Goal: Transaction & Acquisition: Purchase product/service

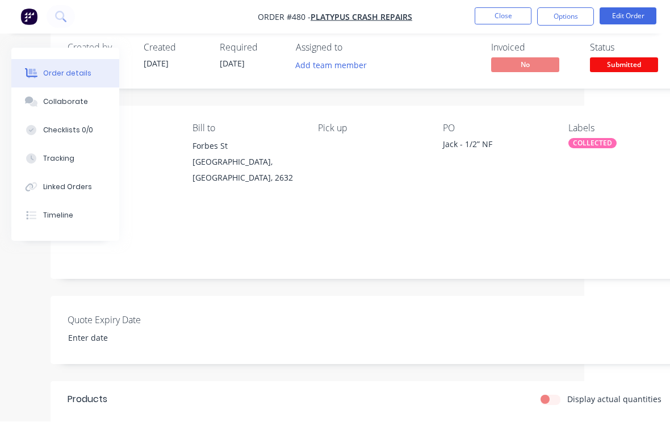
scroll to position [19, 0]
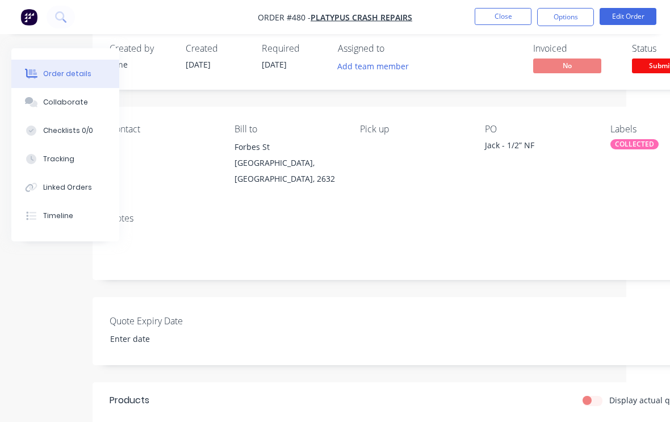
click at [514, 8] on button "Close" at bounding box center [503, 16] width 57 height 17
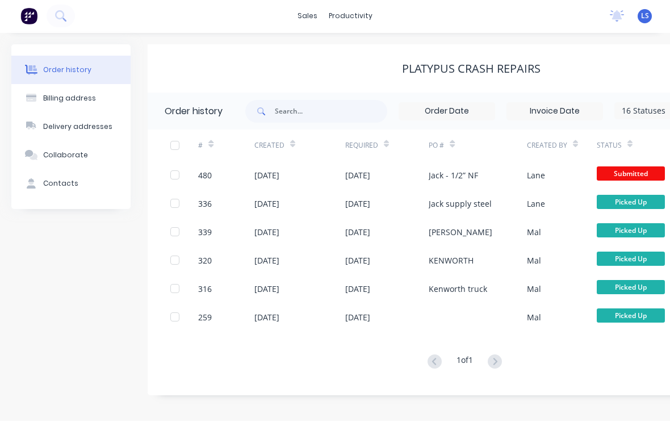
scroll to position [1, 0]
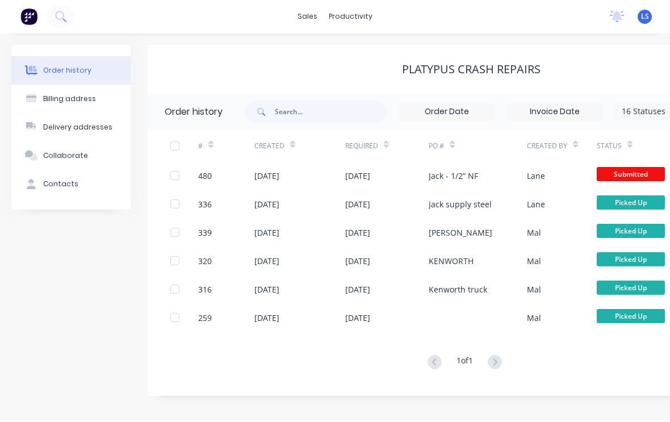
click at [65, 23] on button at bounding box center [61, 17] width 28 height 23
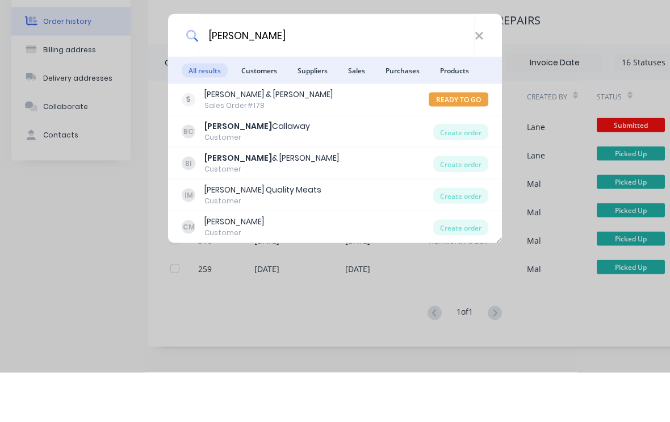
type input "[PERSON_NAME]"
click at [463, 174] on div "Create order" at bounding box center [461, 182] width 55 height 16
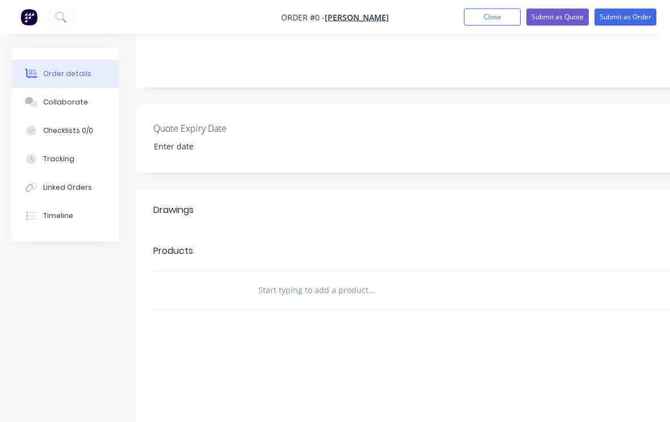
scroll to position [202, 0]
click at [364, 294] on input "text" at bounding box center [371, 289] width 227 height 23
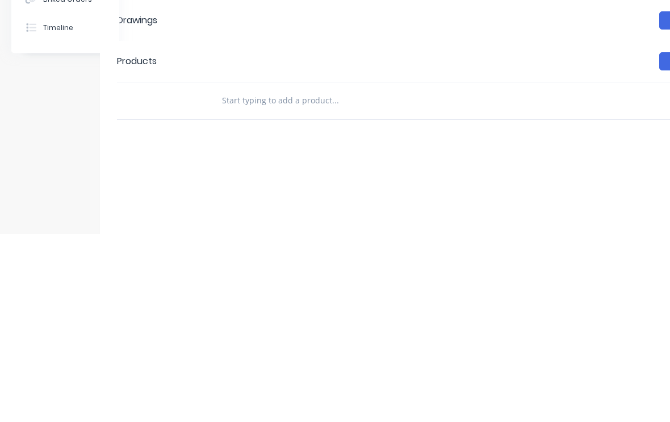
type input "A"
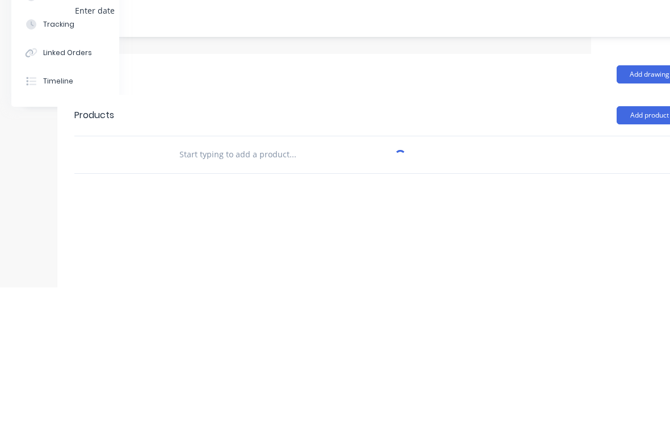
scroll to position [202, 74]
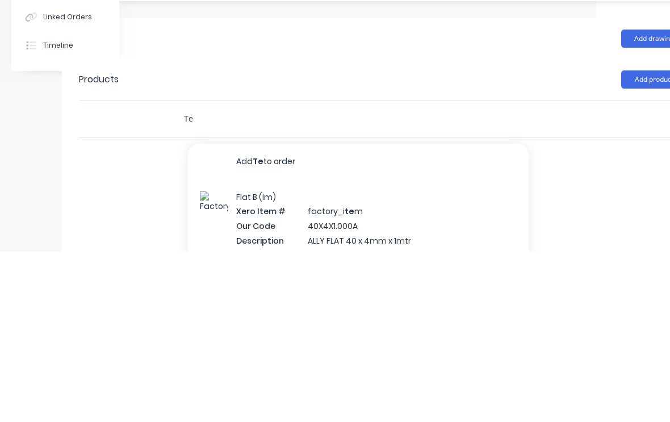
type input "T"
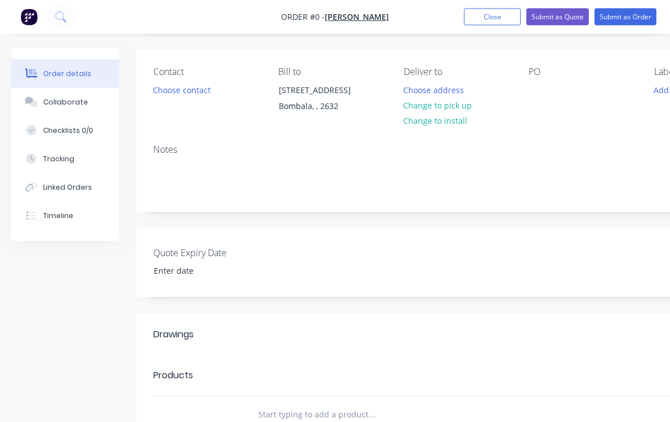
scroll to position [77, 0]
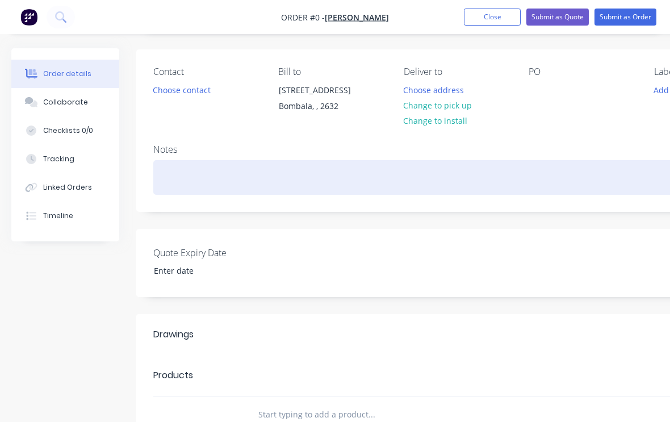
click at [172, 183] on div at bounding box center [457, 177] width 608 height 35
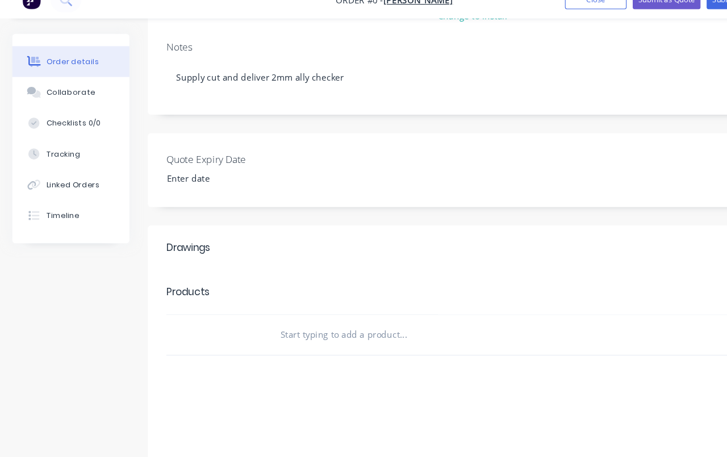
scroll to position [195, 0]
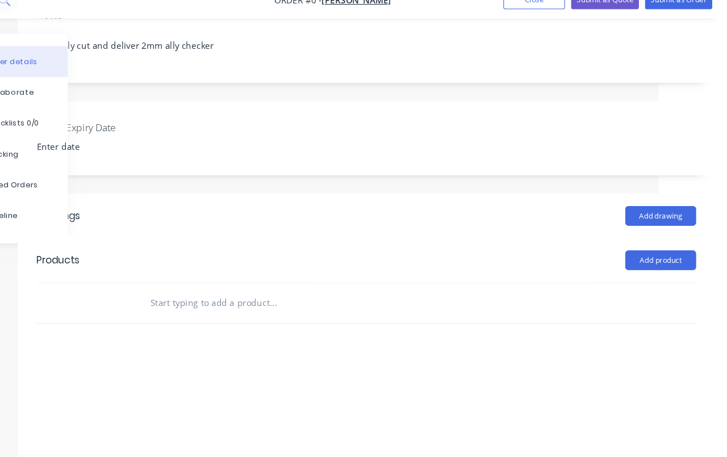
click at [616, 238] on div "Order details Collaborate Checklists 0/0 Tracking Linked Orders Timeline Order …" at bounding box center [332, 185] width 790 height 665
click at [634, 248] on button "Add product" at bounding box center [666, 257] width 65 height 18
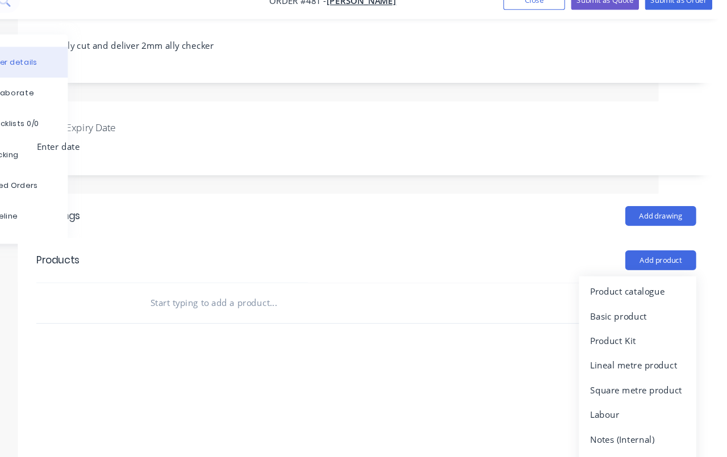
click at [602, 277] on div "Product catalogue" at bounding box center [645, 285] width 88 height 16
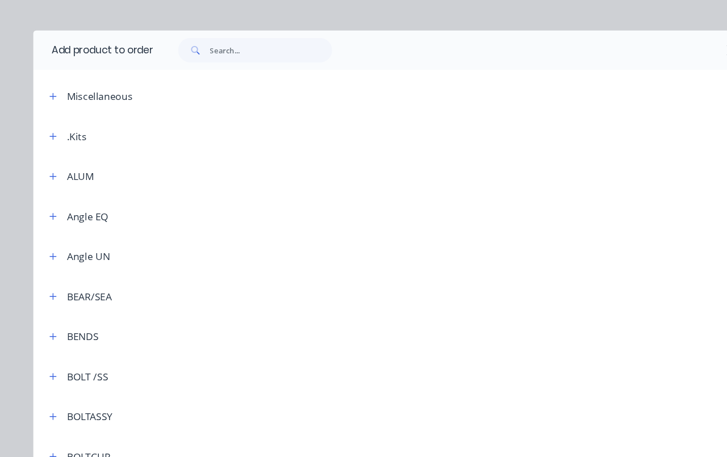
scroll to position [195, 11]
click at [203, 52] on input "text" at bounding box center [250, 63] width 113 height 23
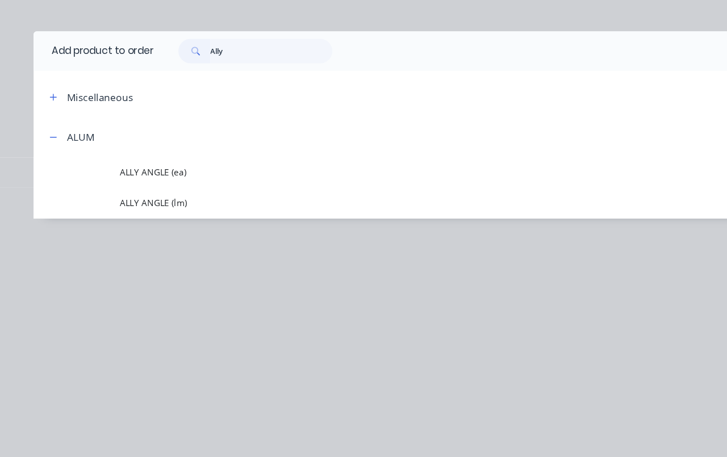
click at [59, 136] on div "ALUM" at bounding box center [62, 143] width 51 height 14
click at [49, 143] on icon "button" at bounding box center [49, 143] width 6 height 1
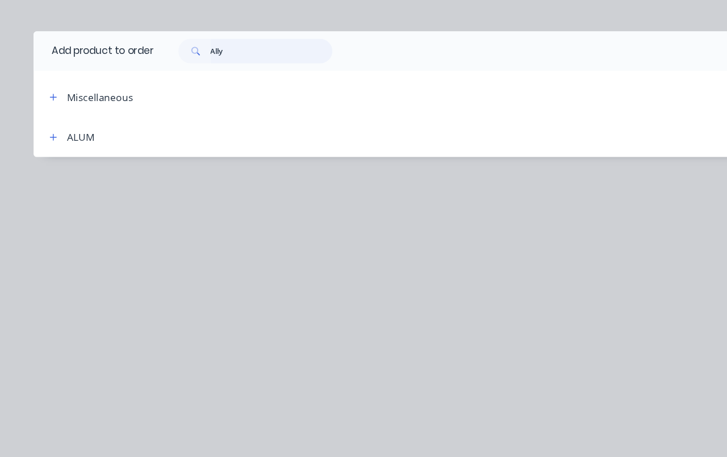
click at [219, 52] on input "Ally" at bounding box center [250, 63] width 113 height 23
type input "A"
click at [50, 140] on icon "button" at bounding box center [49, 143] width 6 height 6
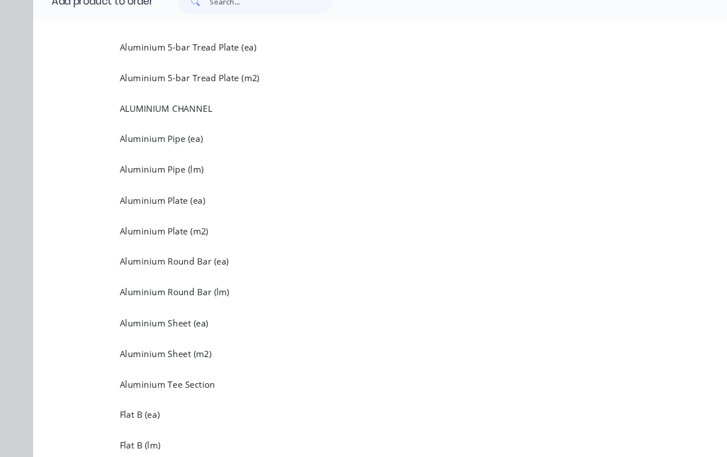
scroll to position [212, 0]
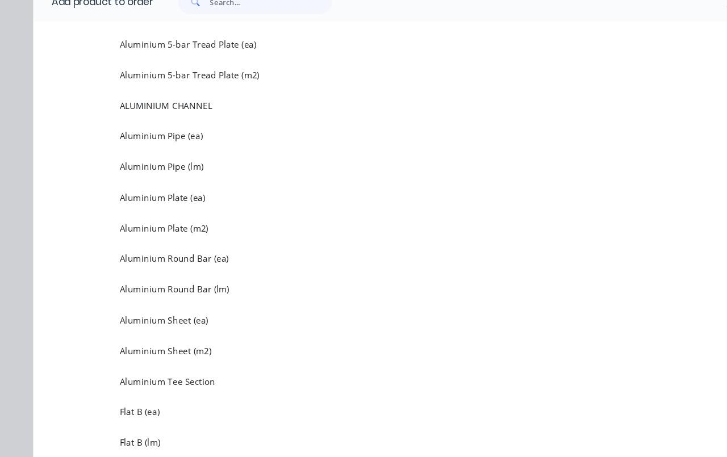
click at [126, 193] on span "Aluminium Plate (ea)" at bounding box center [345, 199] width 468 height 12
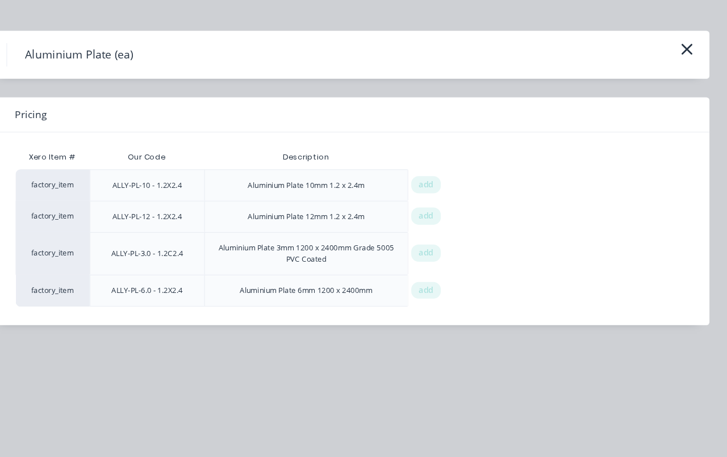
scroll to position [195, 63]
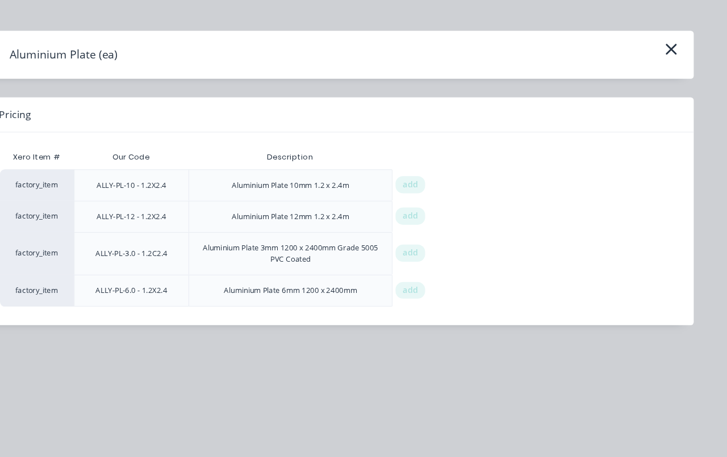
click at [670, 57] on icon "button" at bounding box center [675, 62] width 10 height 10
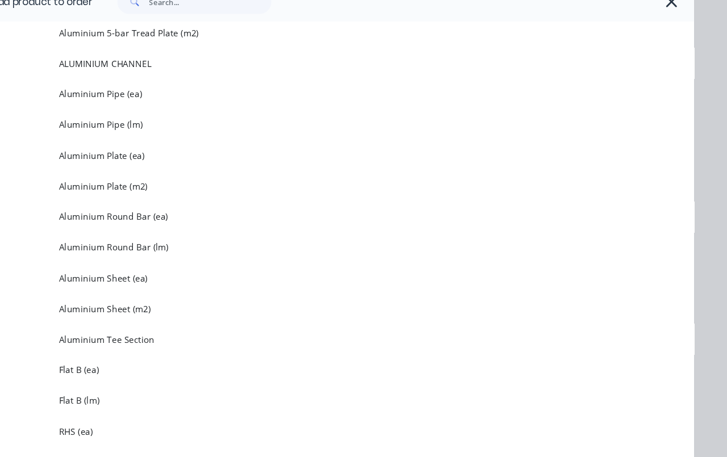
scroll to position [252, 0]
click at [111, 294] on span "Aluminium Sheet (m2)" at bounding box center [345, 300] width 468 height 12
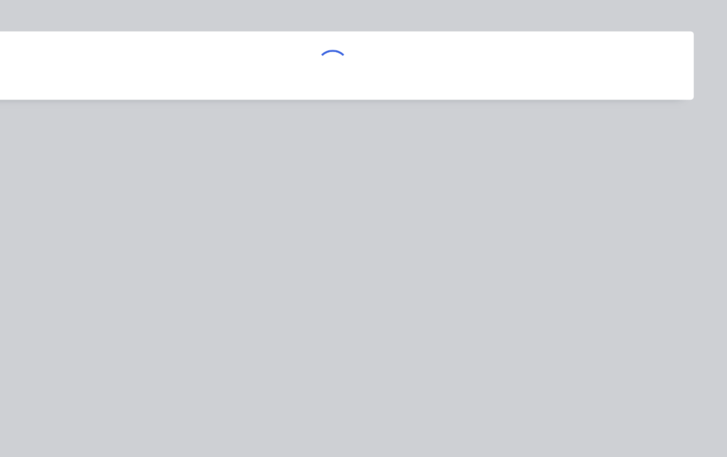
scroll to position [0, 0]
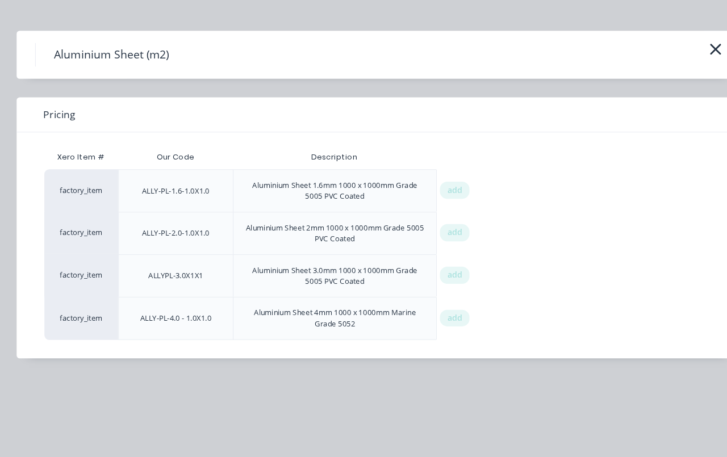
click at [667, 54] on button "button" at bounding box center [676, 63] width 19 height 18
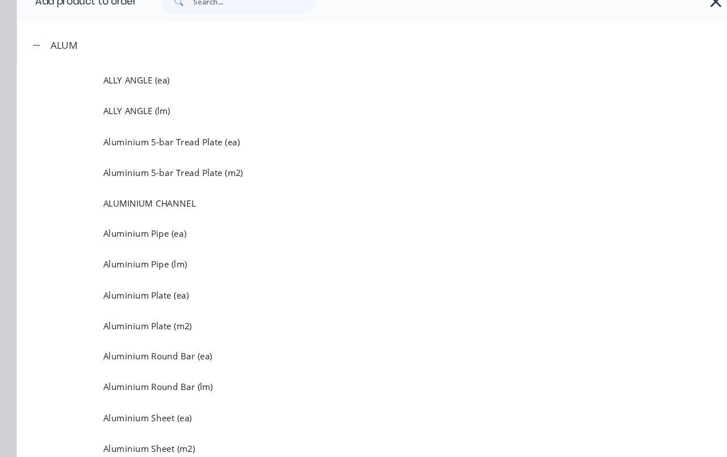
scroll to position [121, 0]
click at [124, 170] on span "Aluminium 5-bar Tread Plate (m2)" at bounding box center [345, 176] width 468 height 12
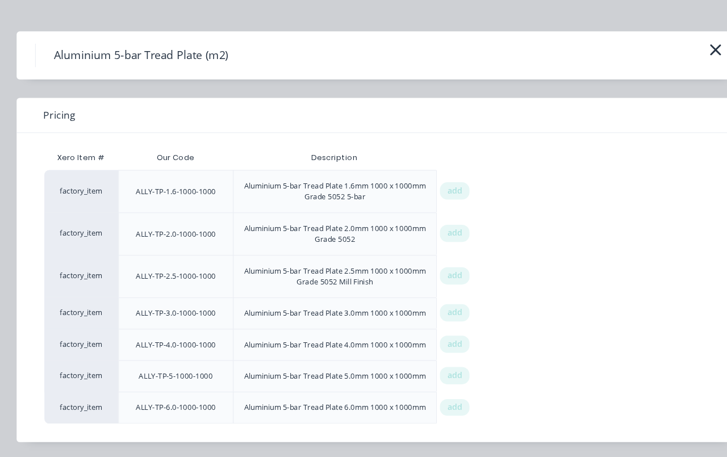
scroll to position [31, 0]
click at [428, 226] on span "add" at bounding box center [435, 231] width 14 height 11
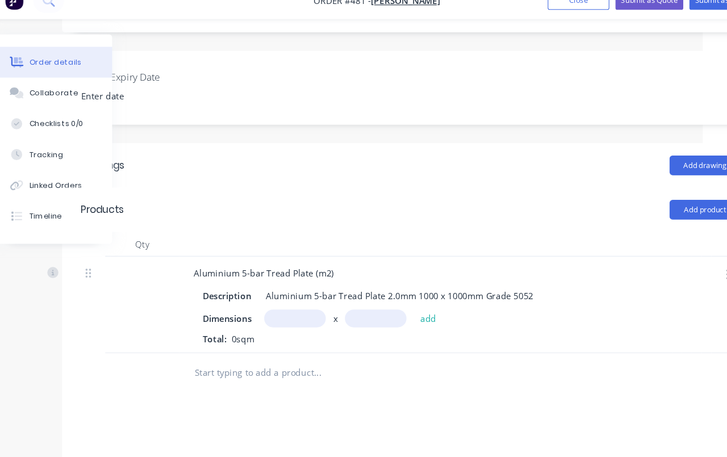
click at [284, 302] on input "text" at bounding box center [288, 310] width 57 height 16
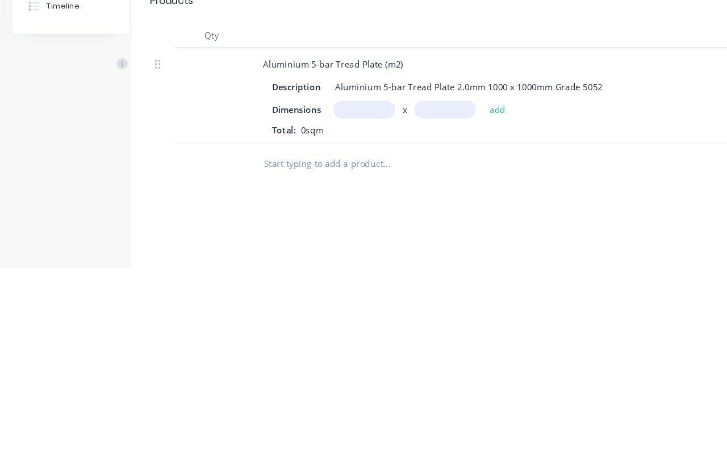
type input "4"
click at [415, 303] on input "text" at bounding box center [410, 311] width 57 height 16
type input "850m"
type input "860"
click at [457, 303] on button "add" at bounding box center [458, 310] width 27 height 15
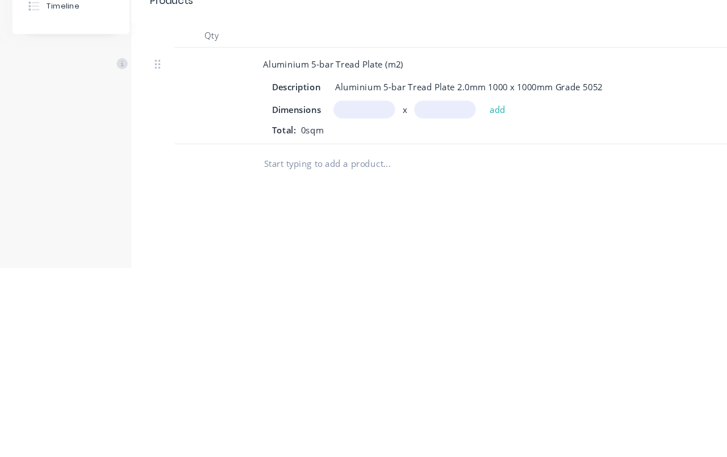
scroll to position [367, 15]
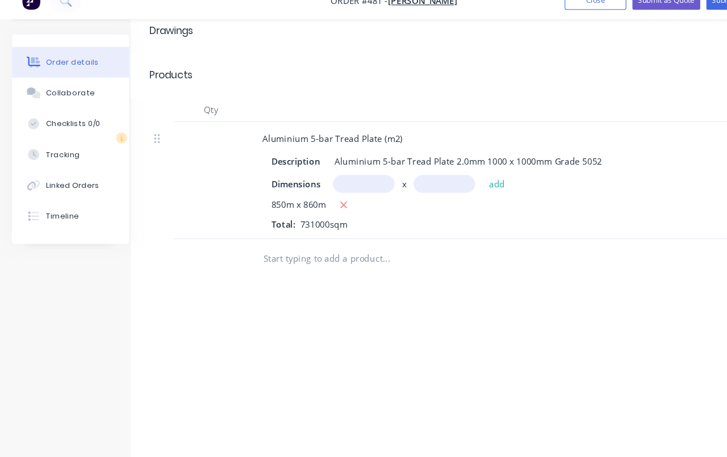
click at [314, 199] on button "button" at bounding box center [317, 206] width 14 height 14
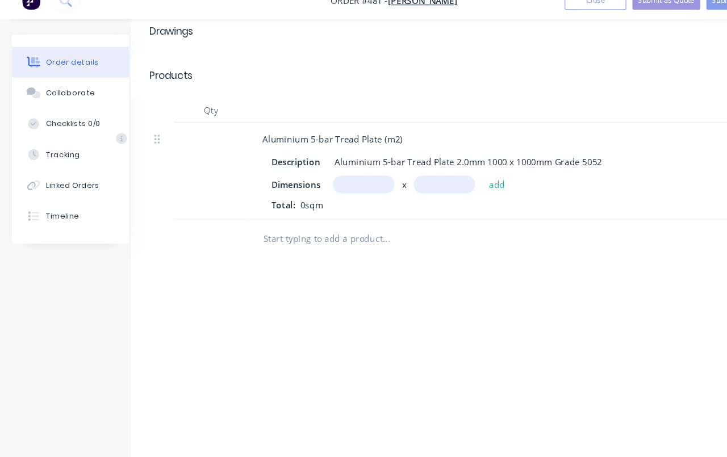
click at [334, 178] on input "text" at bounding box center [335, 186] width 57 height 16
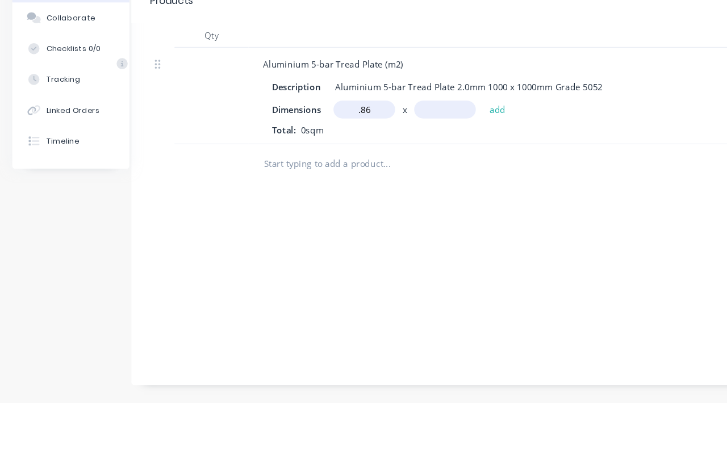
click at [404, 178] on input "text" at bounding box center [410, 186] width 57 height 16
type input "0.86m"
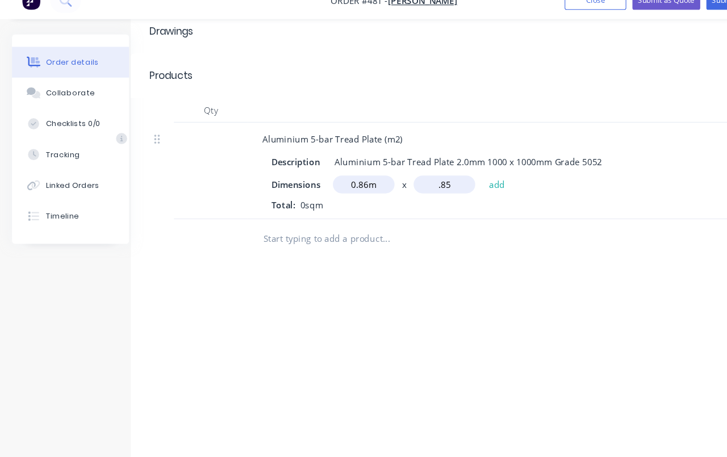
type input ".85"
click at [458, 178] on button "add" at bounding box center [458, 185] width 27 height 15
click at [330, 178] on input "text" at bounding box center [335, 186] width 57 height 16
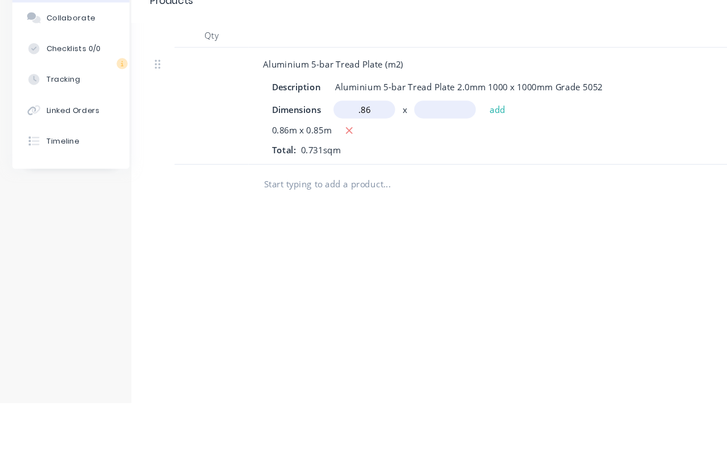
click at [406, 178] on input "text" at bounding box center [410, 186] width 57 height 16
type input "0.86m"
type input ".85"
click at [465, 178] on button "add" at bounding box center [458, 185] width 27 height 15
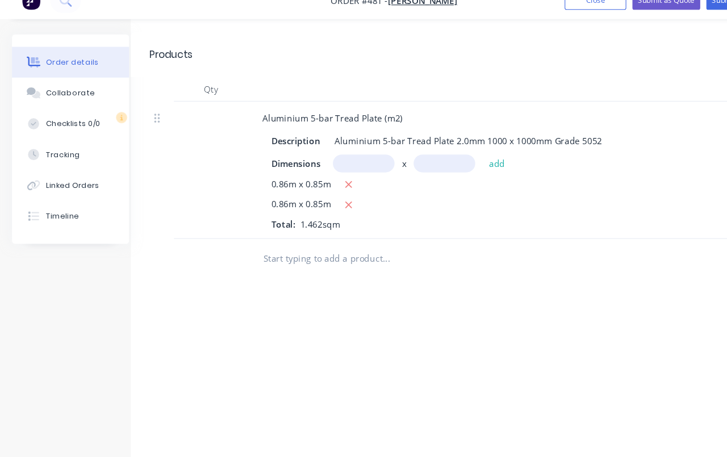
click at [330, 159] on input "text" at bounding box center [335, 167] width 57 height 16
click at [415, 160] on input "text" at bounding box center [410, 168] width 57 height 16
type input "0.925m"
type input ".85"
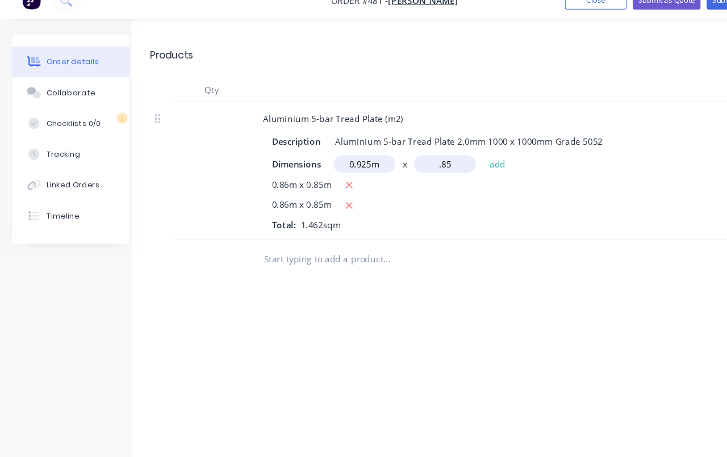
click at [455, 160] on button "add" at bounding box center [458, 167] width 27 height 15
click at [327, 159] on input "text" at bounding box center [335, 167] width 57 height 16
click at [406, 160] on input "text" at bounding box center [410, 168] width 57 height 16
type input "0.925m"
type input ".85"
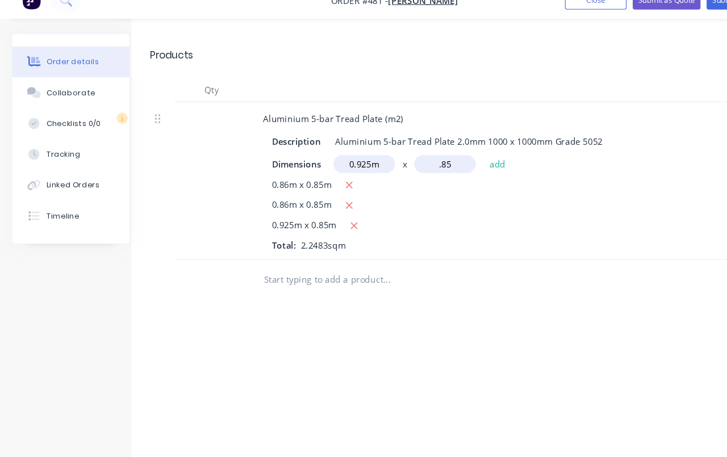
click at [453, 160] on button "add" at bounding box center [458, 167] width 27 height 15
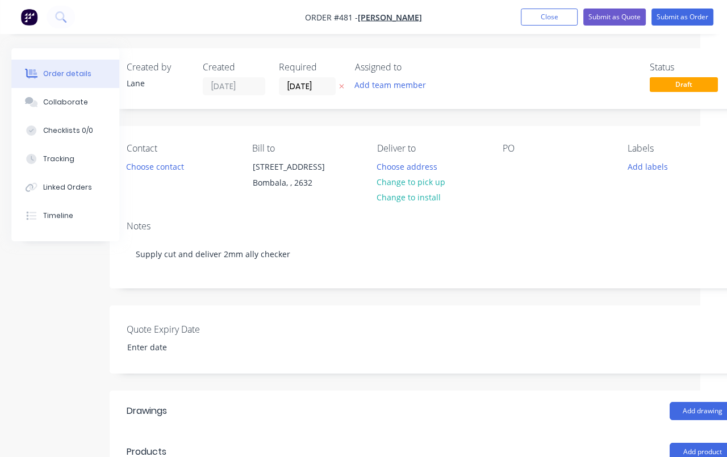
scroll to position [0, 27]
click at [410, 161] on button "Choose address" at bounding box center [407, 166] width 73 height 15
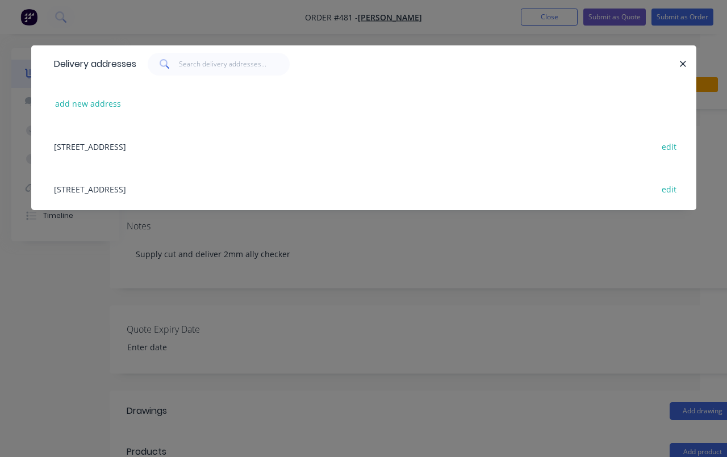
click at [85, 145] on div "[STREET_ADDRESS] edit" at bounding box center [363, 146] width 631 height 43
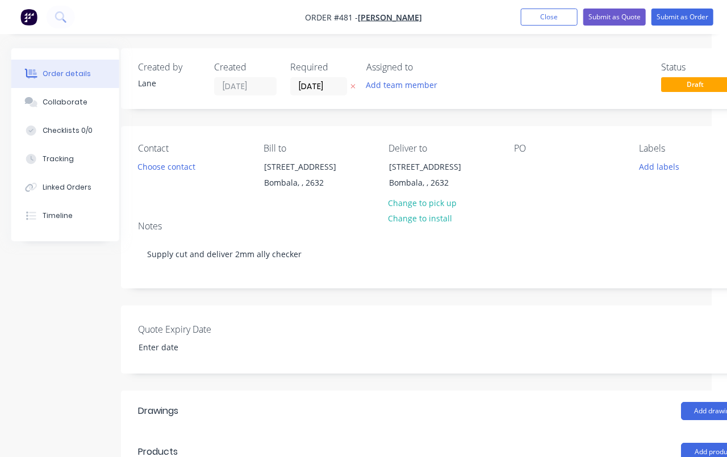
scroll to position [0, 0]
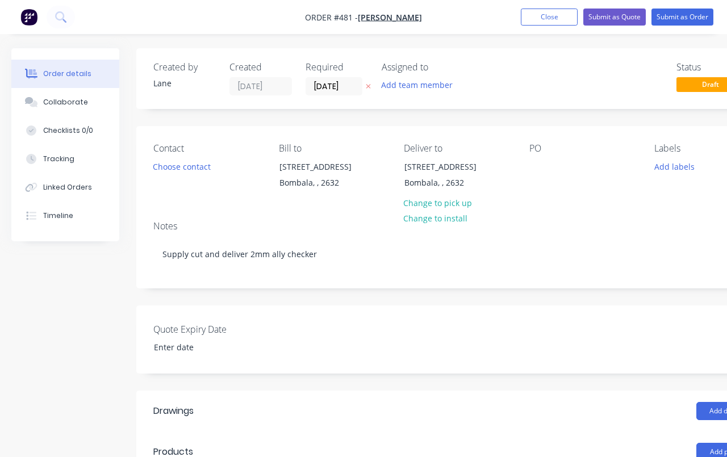
click at [168, 173] on button "Choose contact" at bounding box center [182, 166] width 70 height 15
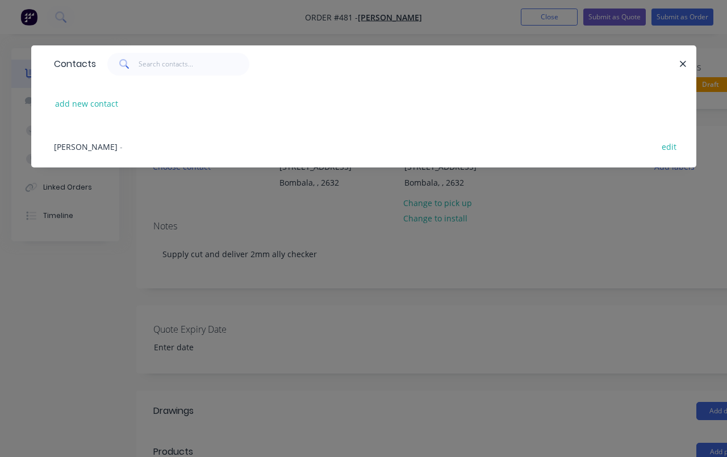
click at [68, 145] on span "[PERSON_NAME]" at bounding box center [86, 146] width 64 height 11
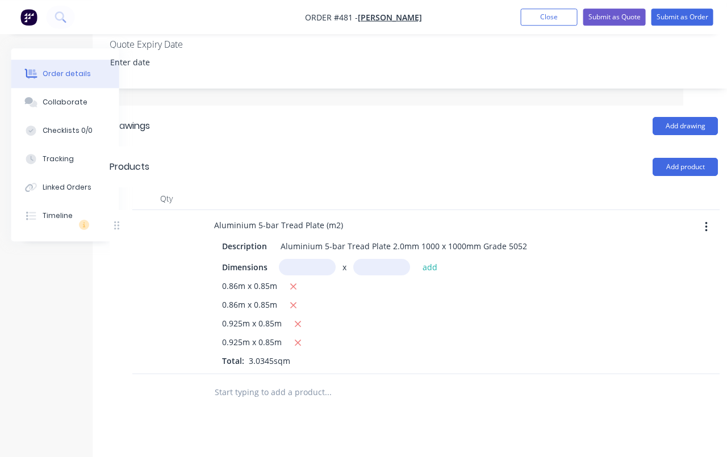
scroll to position [285, 43]
click at [670, 21] on button "Submit as Order" at bounding box center [683, 17] width 62 height 17
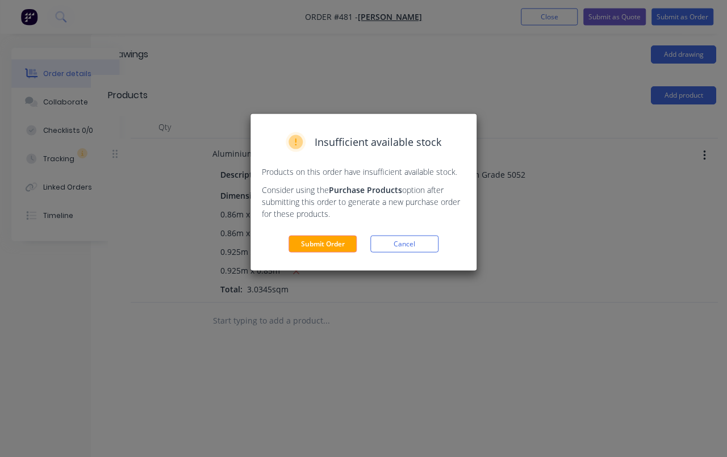
scroll to position [361, 45]
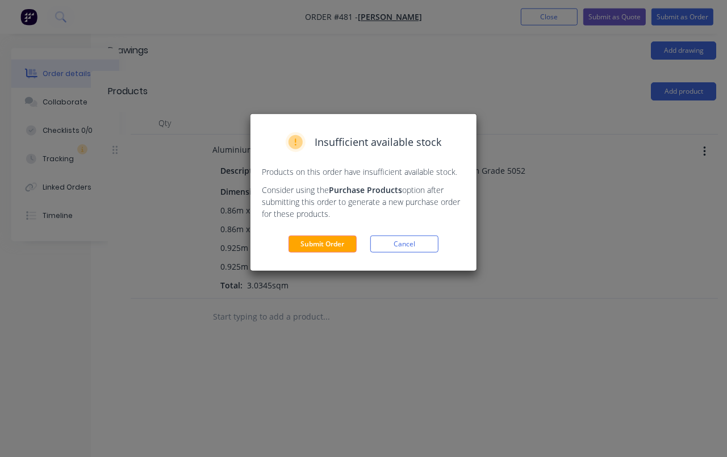
click at [308, 245] on button "Submit Order" at bounding box center [323, 244] width 68 height 17
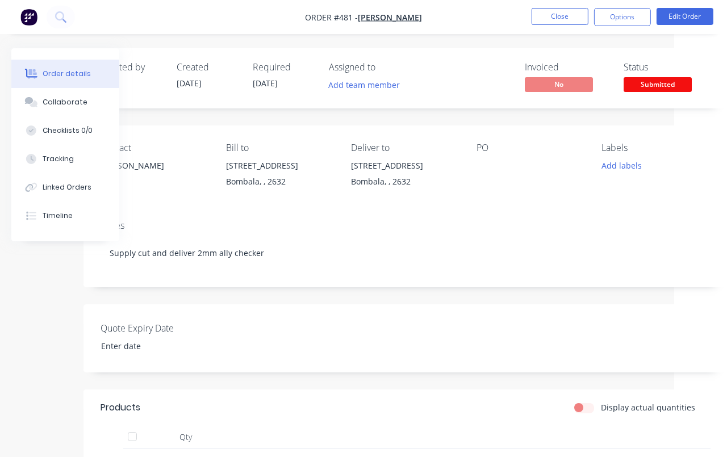
scroll to position [0, 53]
click at [665, 87] on span "Submitted" at bounding box center [657, 84] width 68 height 14
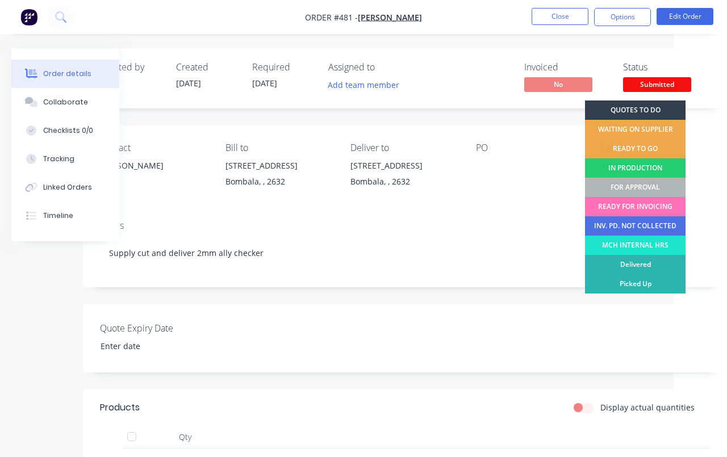
click at [665, 155] on div "READY TO GO" at bounding box center [635, 148] width 101 height 19
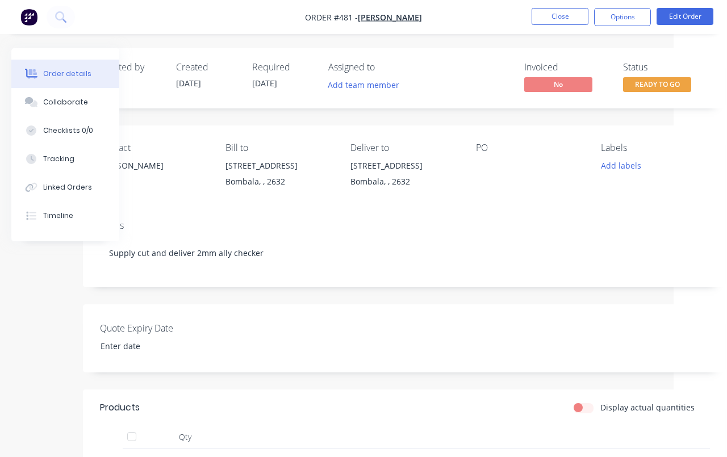
click at [553, 24] on button "Close" at bounding box center [560, 16] width 57 height 17
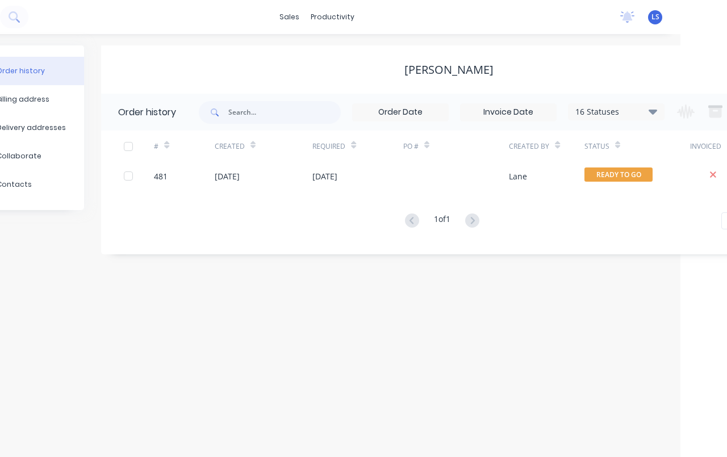
scroll to position [3, 47]
click at [352, 52] on div "Workflow" at bounding box center [357, 54] width 34 height 10
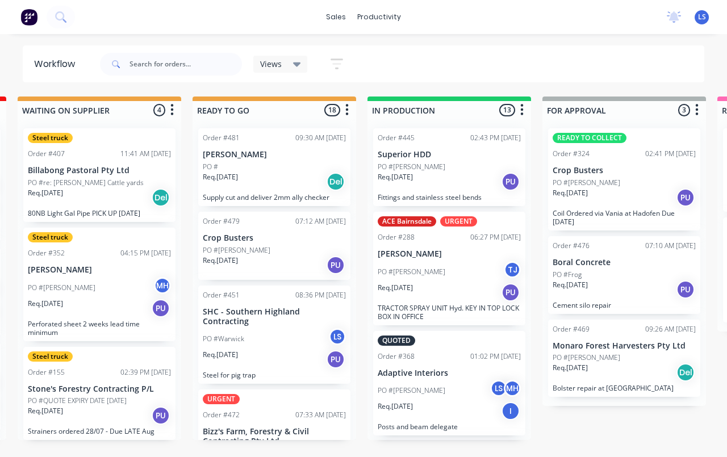
scroll to position [0, 357]
